Goal: Task Accomplishment & Management: Complete application form

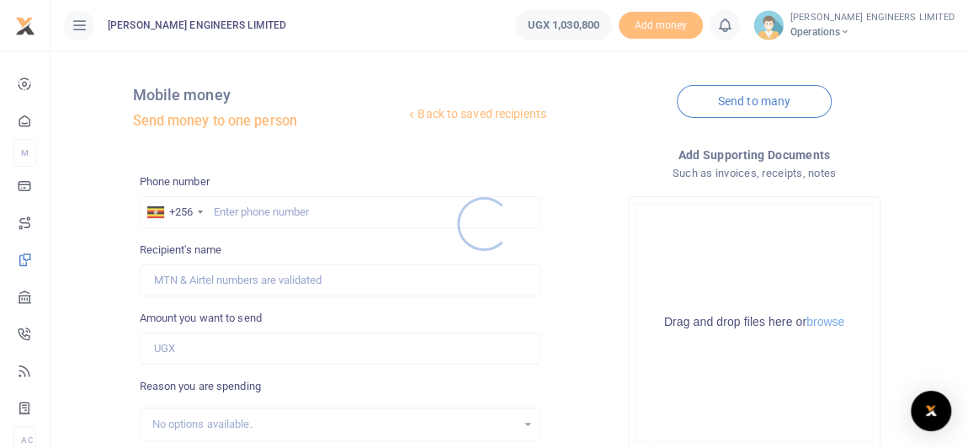
click at [245, 210] on div at bounding box center [484, 224] width 968 height 448
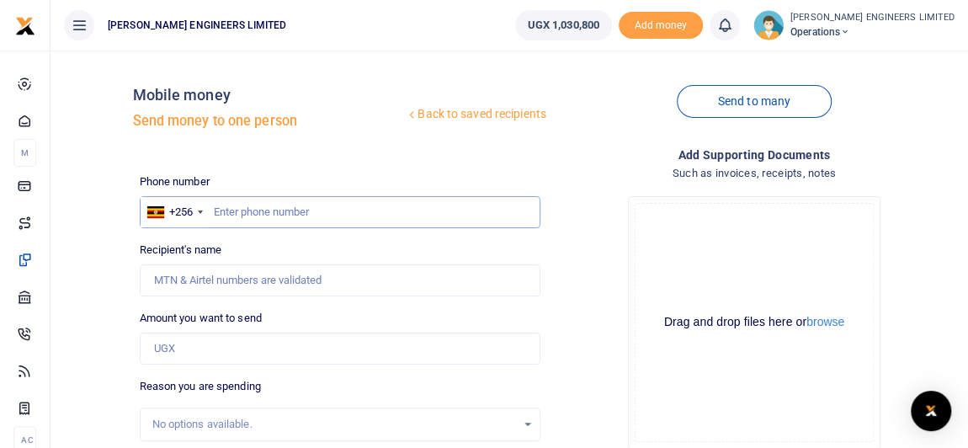
click at [255, 214] on input "text" at bounding box center [340, 212] width 401 height 32
type input "789592102"
type input "[PERSON_NAME]"
drag, startPoint x: 273, startPoint y: 210, endPoint x: 207, endPoint y: 209, distance: 65.7
click at [207, 209] on div "+256 [GEOGRAPHIC_DATA] [PHONE_NUMBER]" at bounding box center [340, 212] width 401 height 32
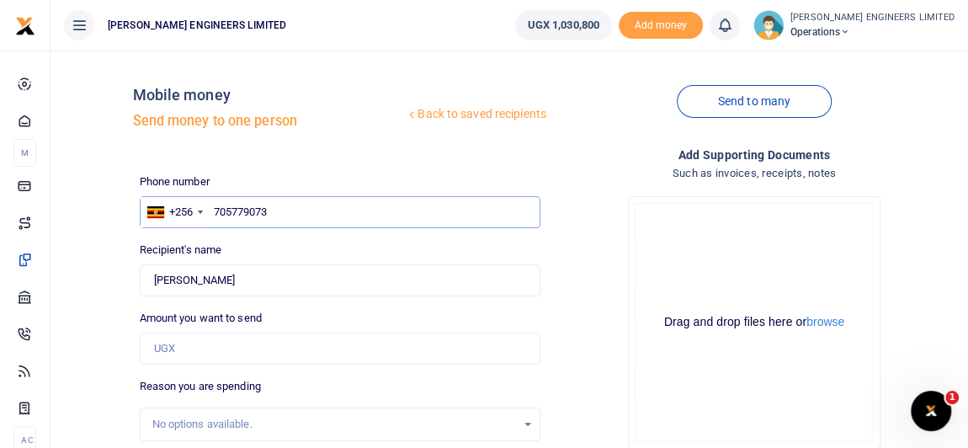
click at [290, 210] on input "705779073" at bounding box center [340, 212] width 401 height 32
type input "705779073"
click at [261, 277] on input "Found" at bounding box center [340, 280] width 401 height 32
click at [277, 210] on input "705779073" at bounding box center [340, 212] width 401 height 32
type input "[PERSON_NAME]"
